Goal: Transaction & Acquisition: Purchase product/service

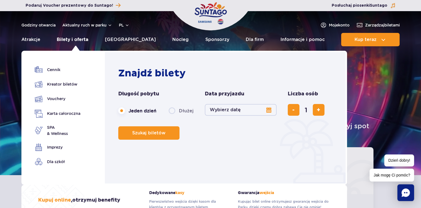
click at [86, 38] on link "Bilety i oferta" at bounding box center [72, 39] width 31 height 13
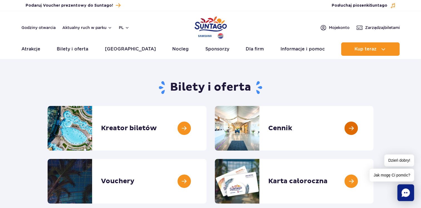
click at [374, 125] on link at bounding box center [374, 128] width 0 height 45
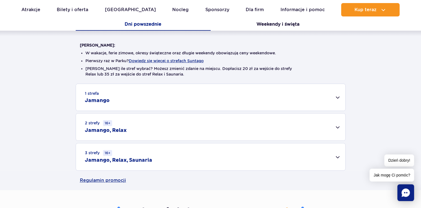
scroll to position [130, 0]
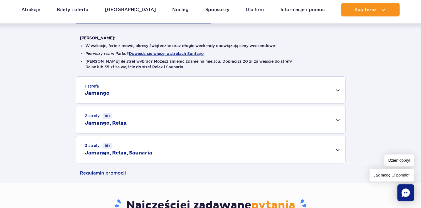
click at [248, 147] on div "3 strefy 16+ Jamango, Relax, Saunaria" at bounding box center [211, 149] width 270 height 27
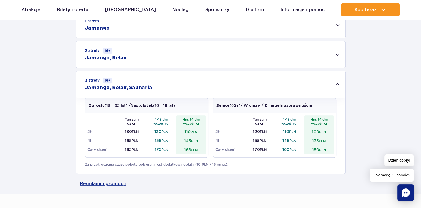
scroll to position [65, 0]
